Goal: Entertainment & Leisure: Consume media (video, audio)

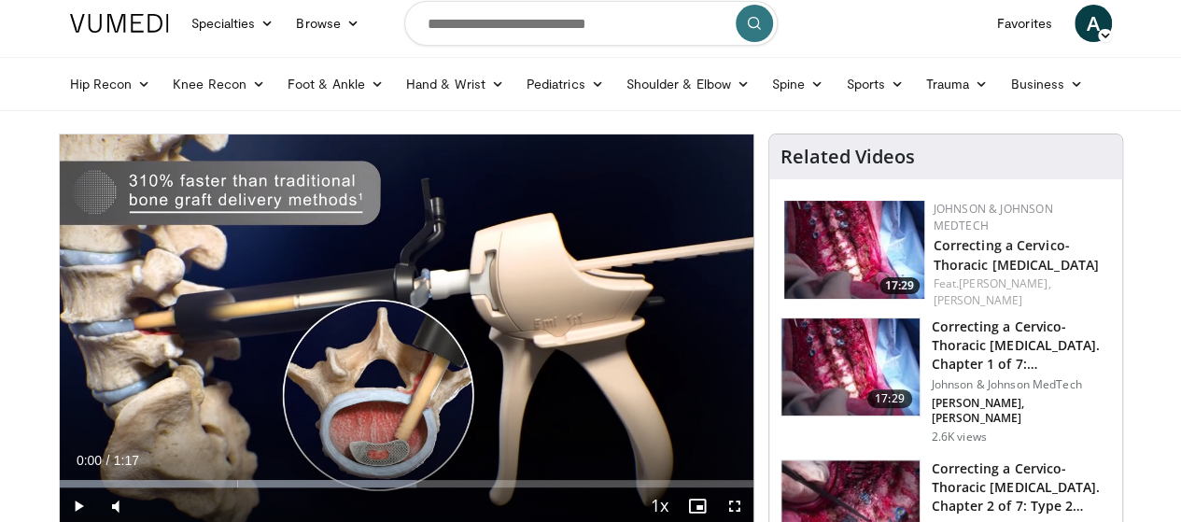
scroll to position [56, 0]
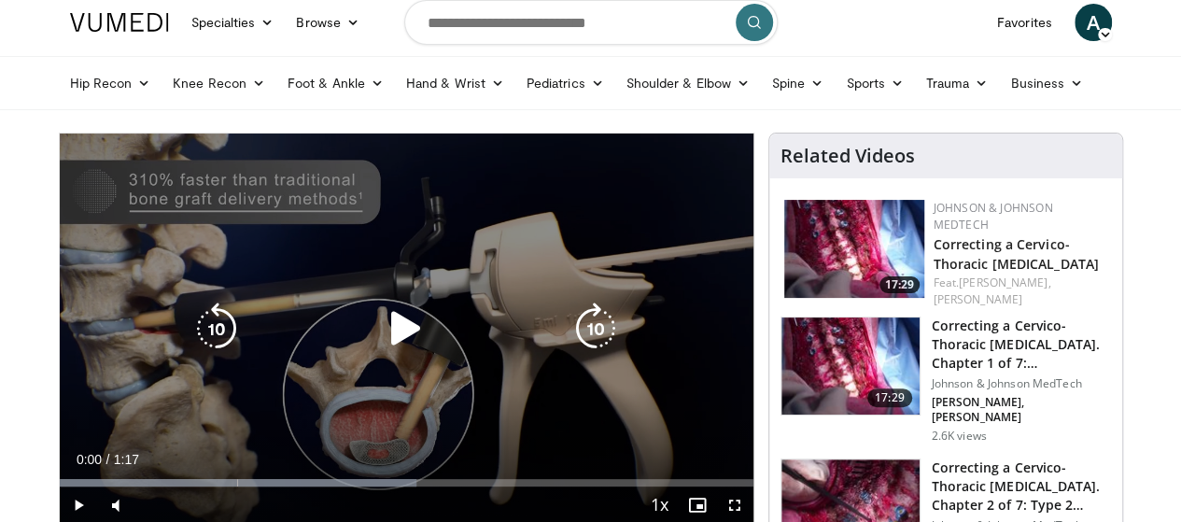
click at [399, 331] on icon "Video Player" at bounding box center [406, 328] width 52 height 52
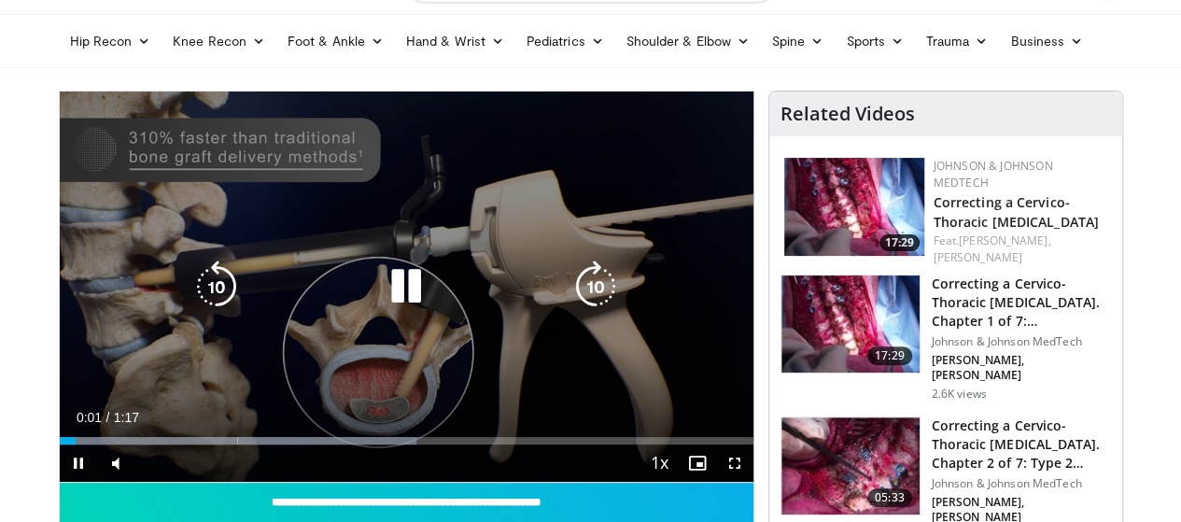
scroll to position [99, 0]
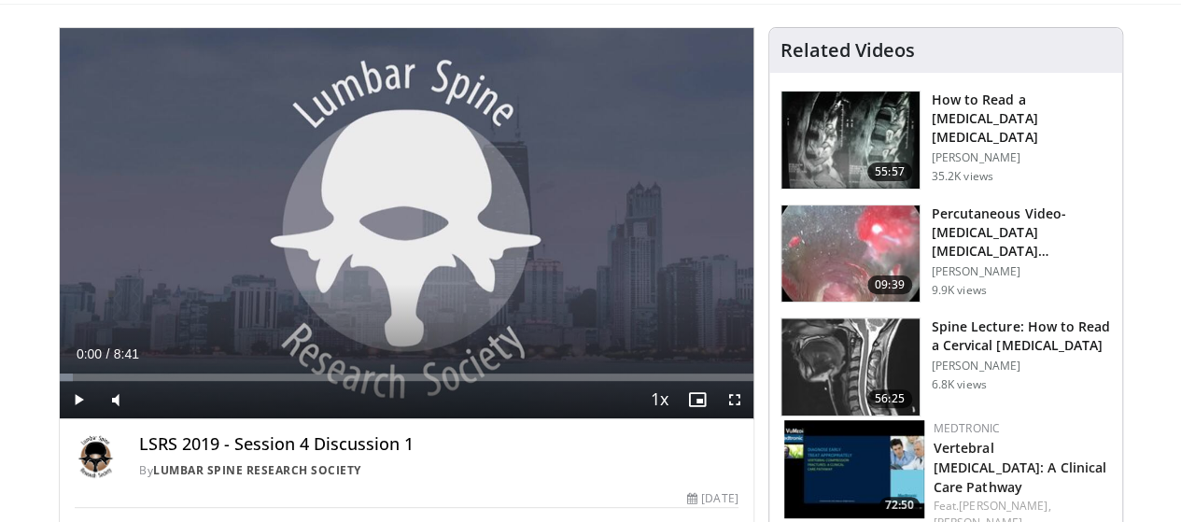
scroll to position [175, 0]
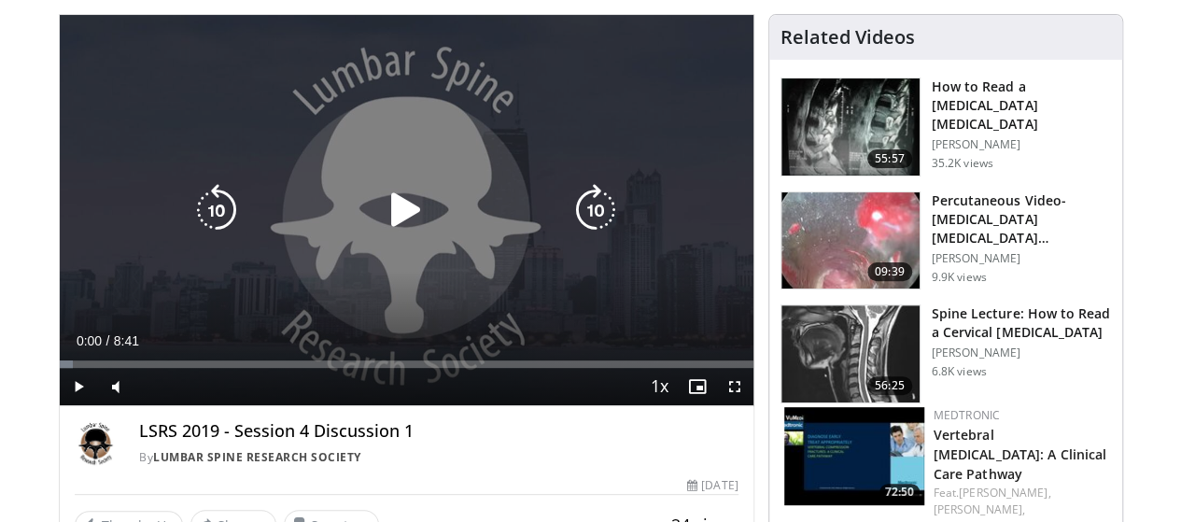
click at [294, 157] on div "10 seconds Tap to unmute" at bounding box center [406, 210] width 693 height 390
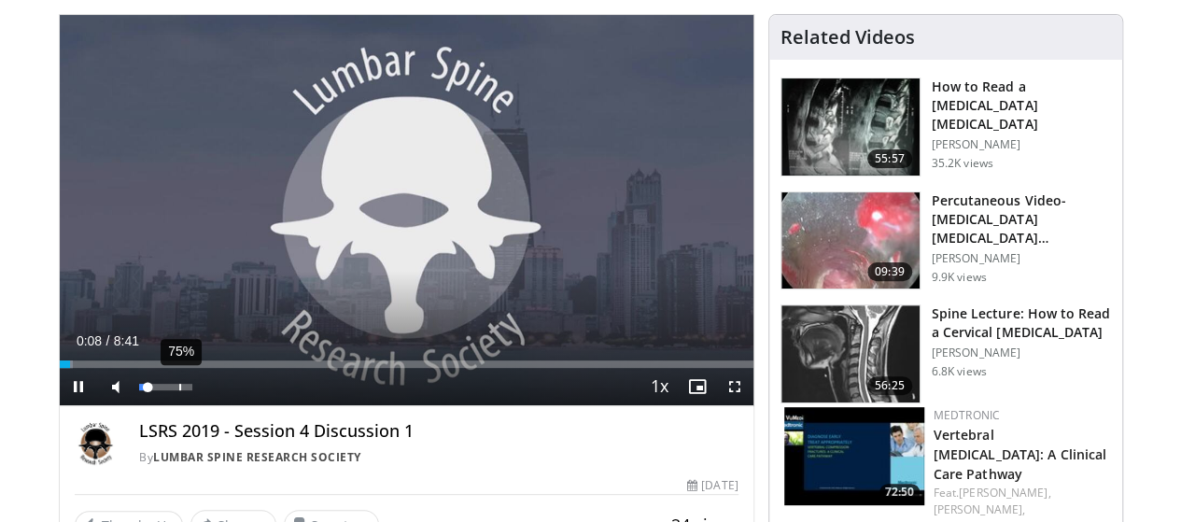
click at [139, 390] on div "75%" at bounding box center [165, 387] width 53 height 7
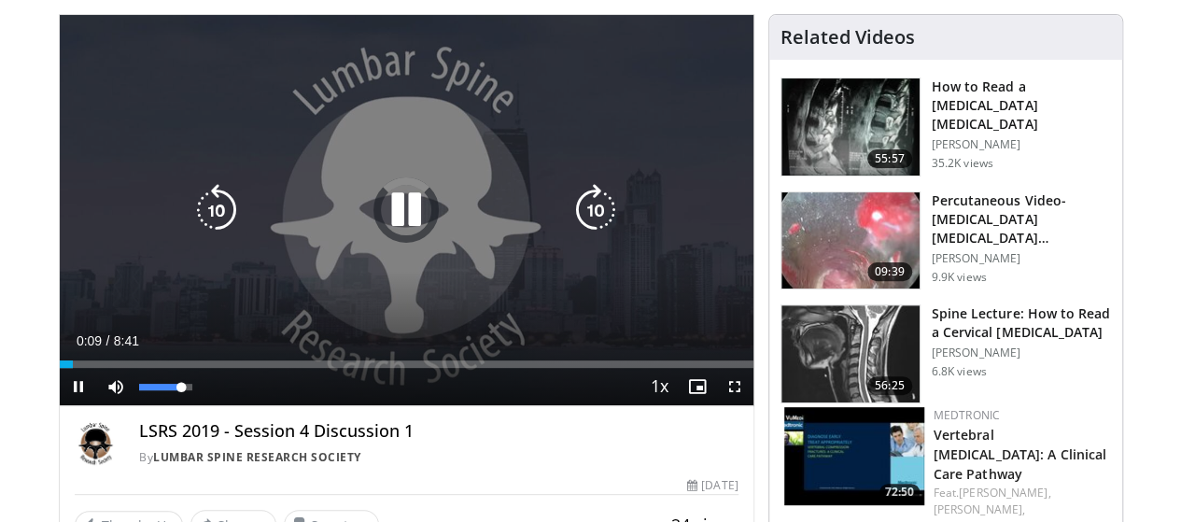
drag, startPoint x: 134, startPoint y: 420, endPoint x: 207, endPoint y: 423, distance: 72.9
click at [207, 405] on div "Current Time 0:09 / Duration 8:41 Pause Skip Backward Skip Forward Mute 88% Loa…" at bounding box center [406, 386] width 693 height 37
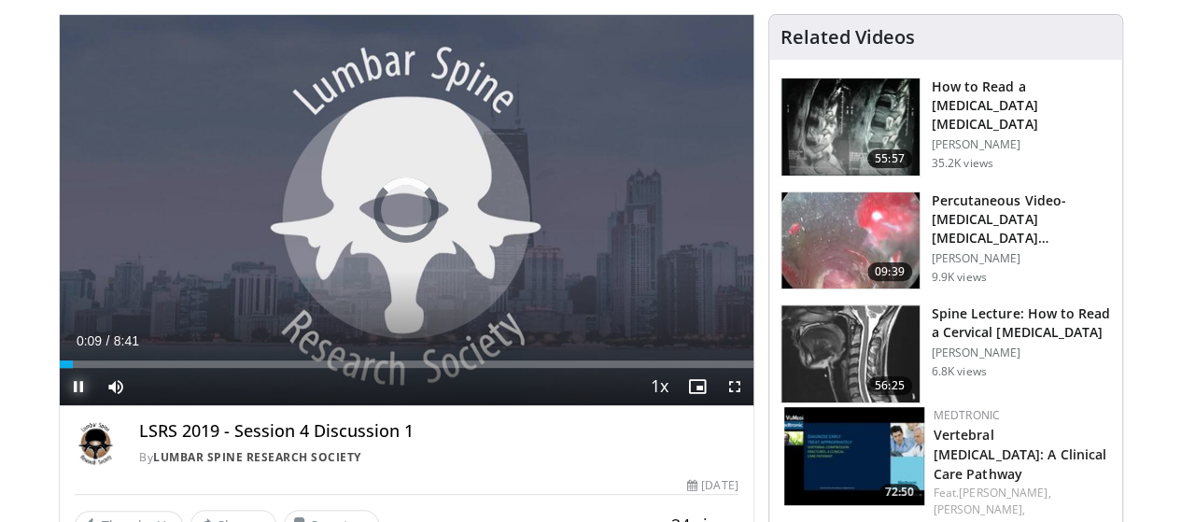
click at [60, 405] on span "Video Player" at bounding box center [78, 386] width 37 height 37
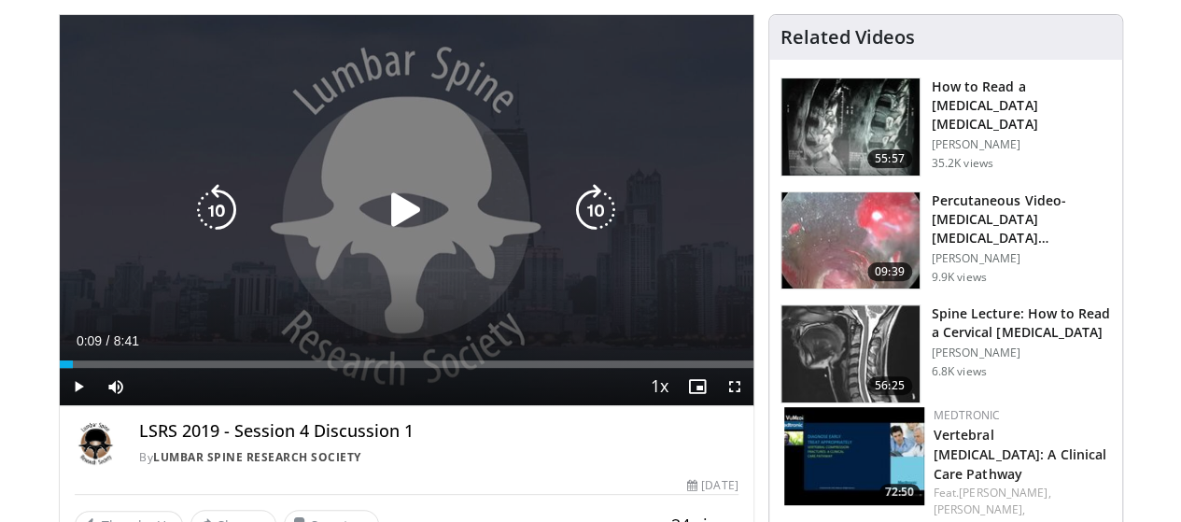
click at [381, 230] on icon "Video Player" at bounding box center [406, 210] width 52 height 52
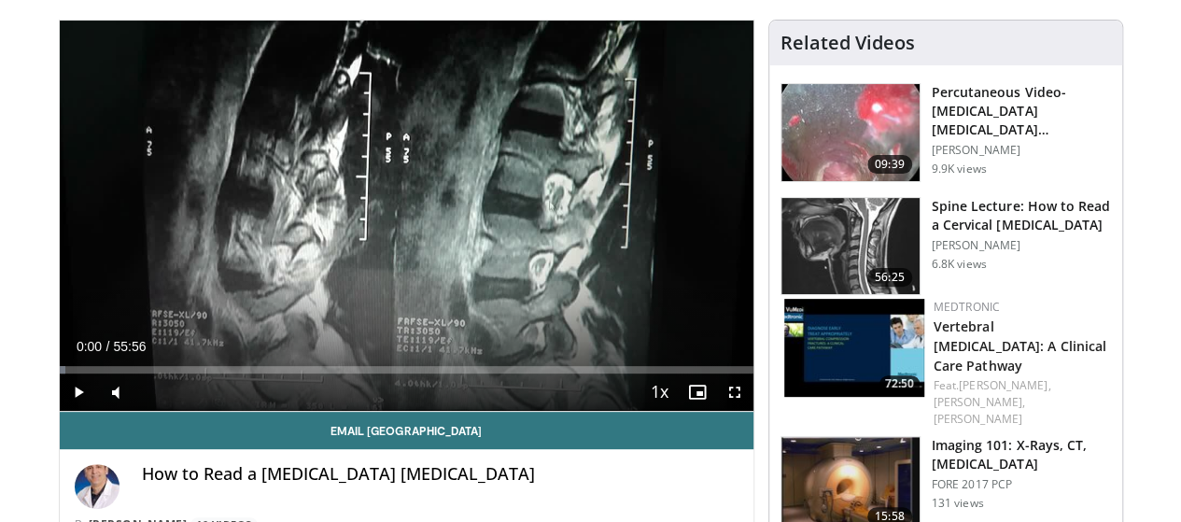
scroll to position [175, 0]
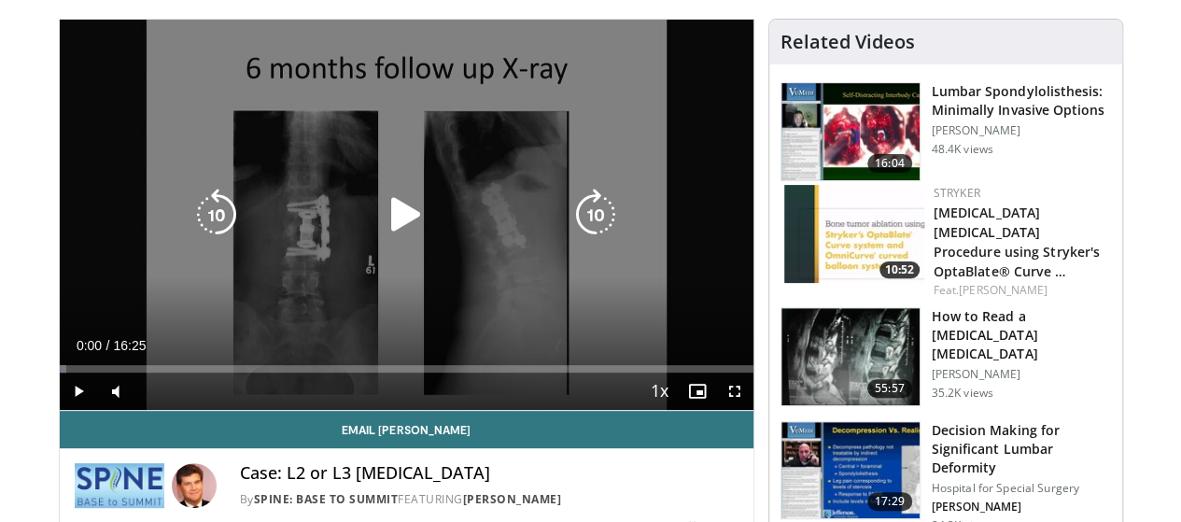
scroll to position [171, 0]
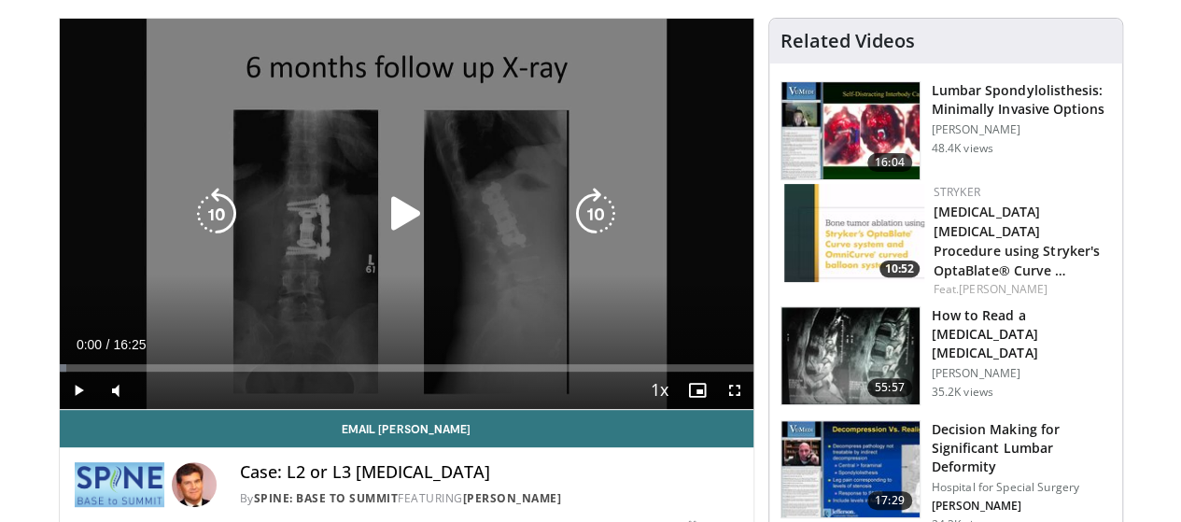
click at [384, 240] on icon "Video Player" at bounding box center [406, 214] width 52 height 52
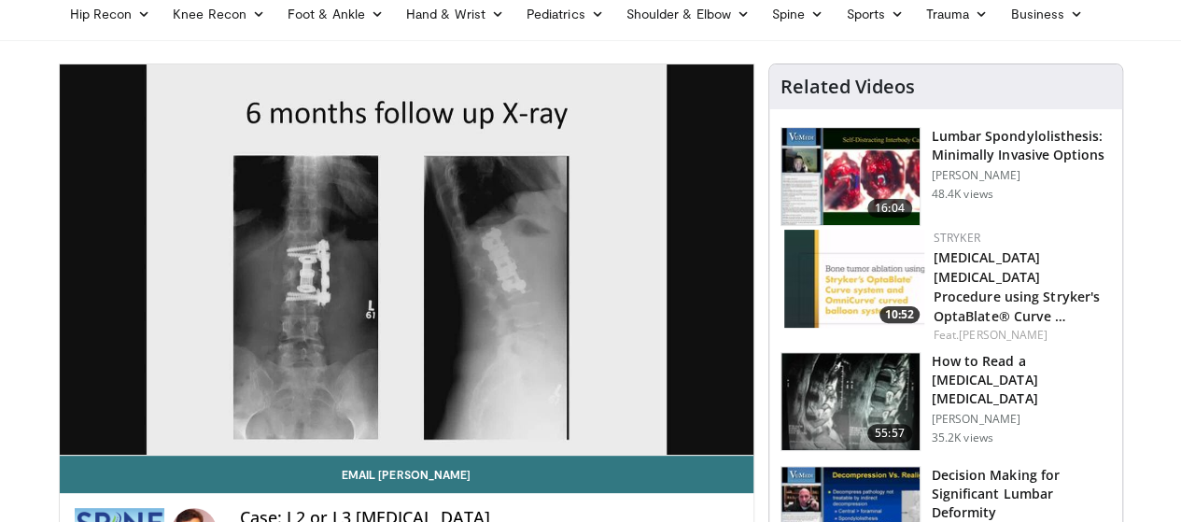
scroll to position [159, 0]
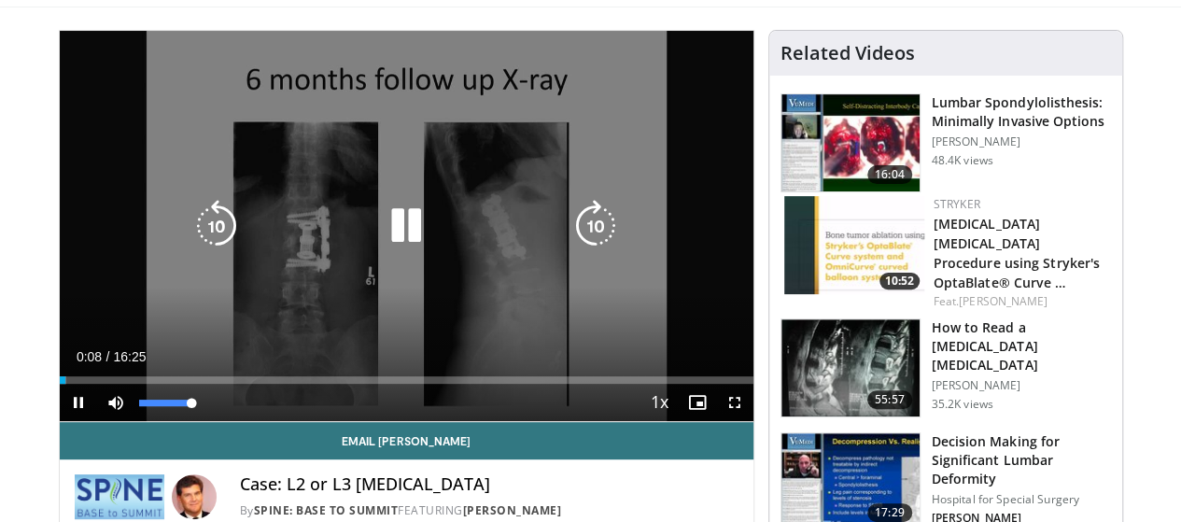
drag, startPoint x: 106, startPoint y: 434, endPoint x: 161, endPoint y: 434, distance: 54.1
click at [161, 421] on div "Mute 100%" at bounding box center [162, 402] width 131 height 37
click at [392, 251] on icon "Video Player" at bounding box center [406, 226] width 52 height 52
